Goal: Find specific page/section: Find specific page/section

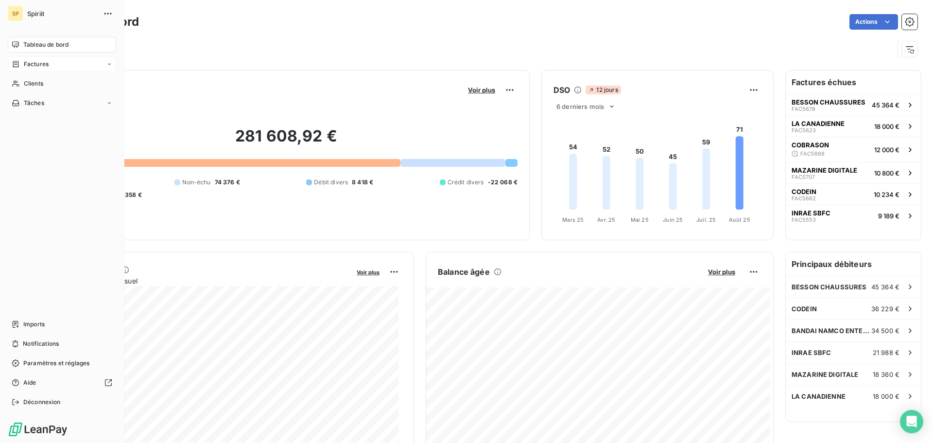
click at [25, 65] on span "Factures" at bounding box center [36, 64] width 25 height 9
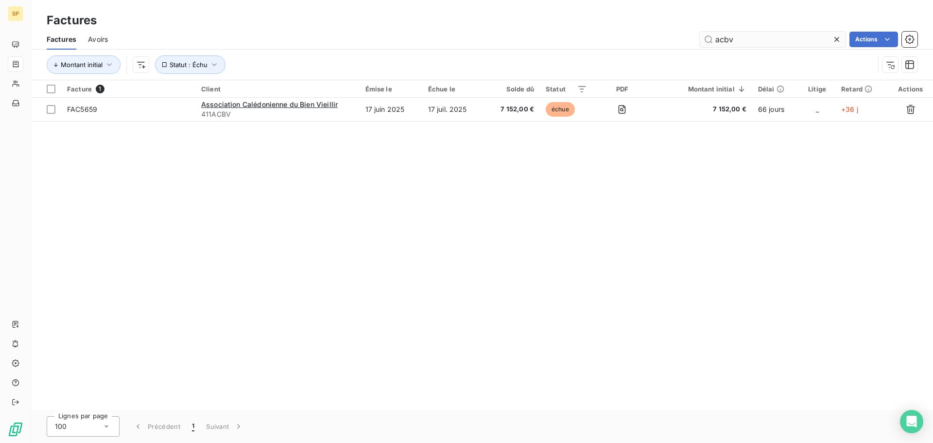
click at [743, 34] on input "acbv" at bounding box center [773, 40] width 146 height 16
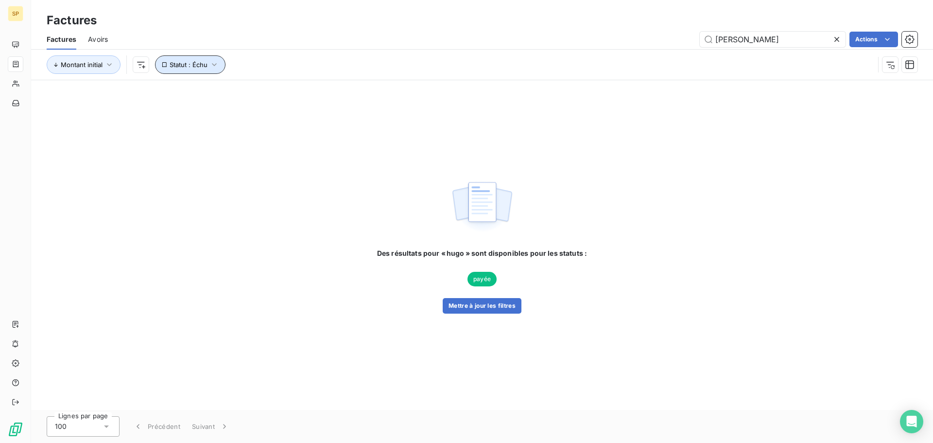
click at [197, 63] on span "Statut : Échu" at bounding box center [189, 65] width 38 height 8
click at [260, 58] on div "Montant initial Statut : Échu" at bounding box center [460, 64] width 827 height 18
click at [740, 35] on input "[PERSON_NAME]" at bounding box center [773, 40] width 146 height 16
type input "sculpteur"
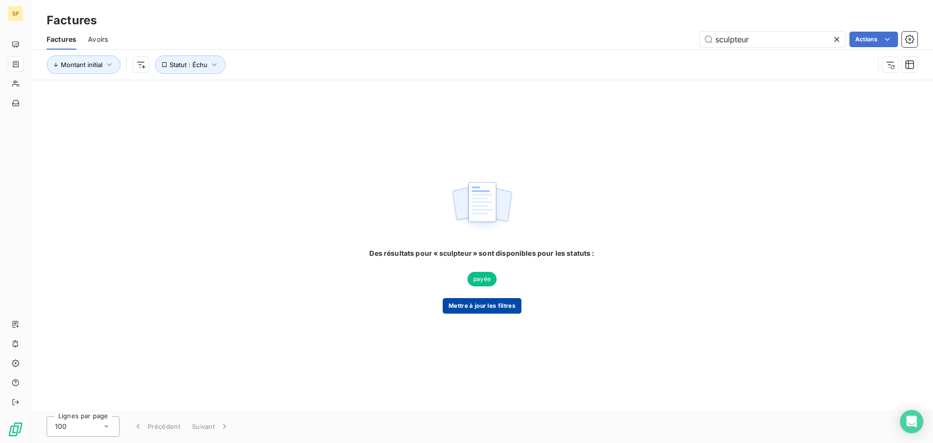
click at [482, 305] on button "Mettre à jour les filtres" at bounding box center [482, 306] width 79 height 16
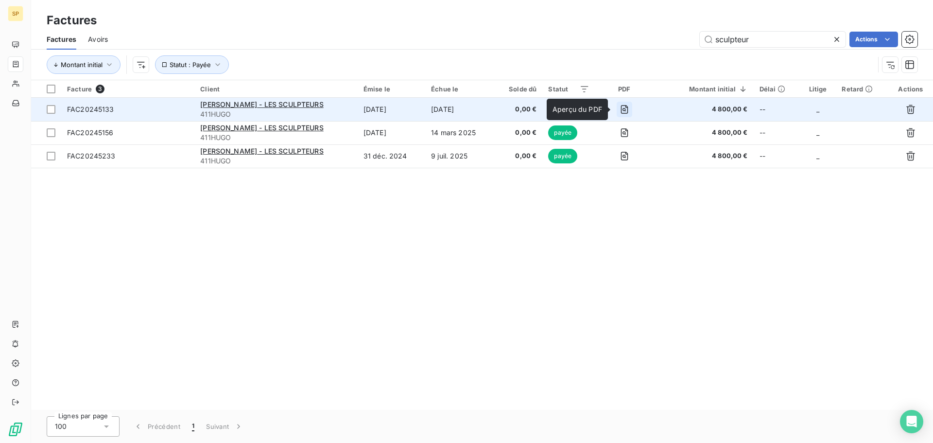
click at [621, 105] on icon "button" at bounding box center [624, 109] width 7 height 9
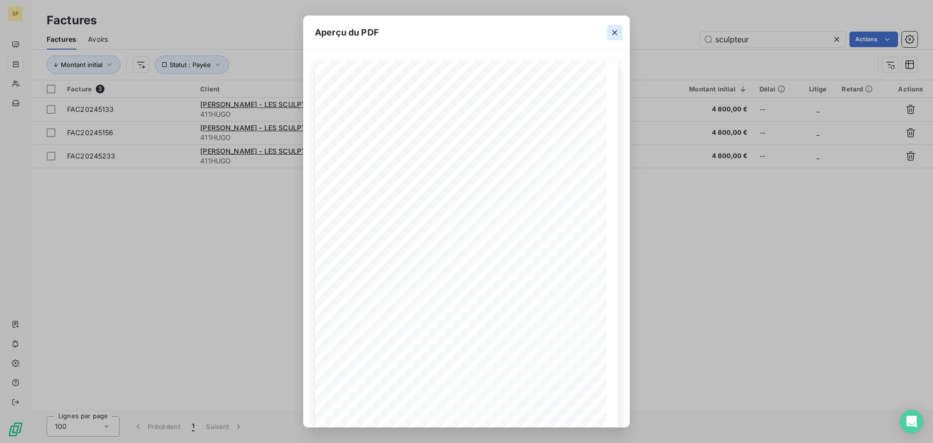
click at [615, 30] on icon "button" at bounding box center [615, 33] width 10 height 10
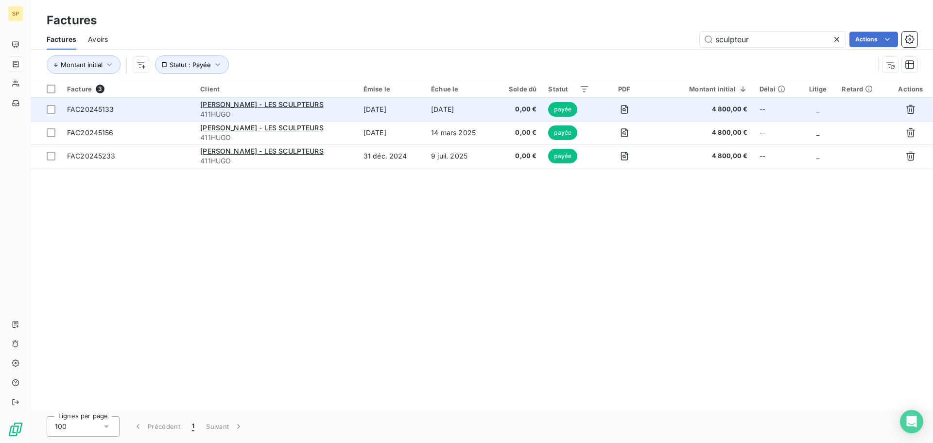
click at [97, 107] on span "FAC20245133" at bounding box center [90, 109] width 47 height 8
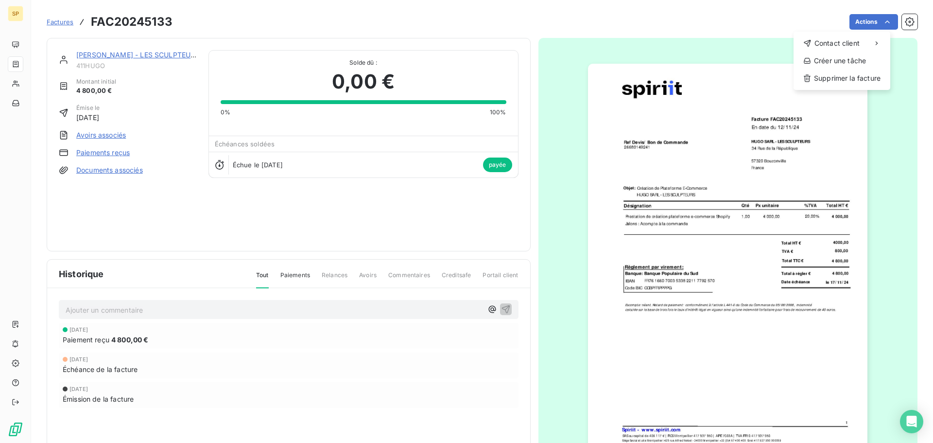
click at [606, 12] on html "SP Factures FAC20245133 Actions Contact client Créer une tâche Supprimer la fac…" at bounding box center [466, 221] width 933 height 443
